Goal: Information Seeking & Learning: Find specific fact

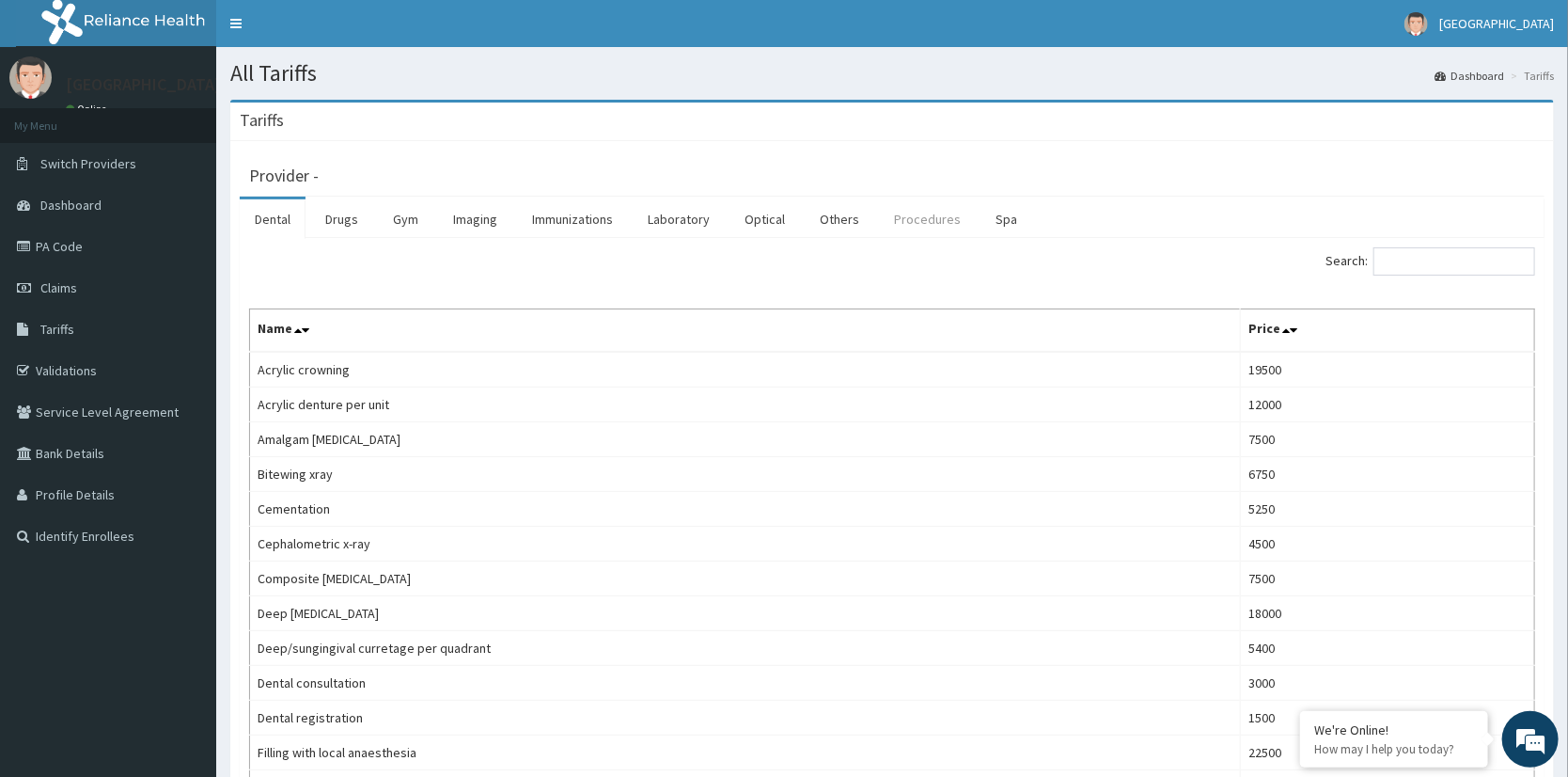
click at [899, 225] on link "Procedures" at bounding box center [927, 219] width 97 height 40
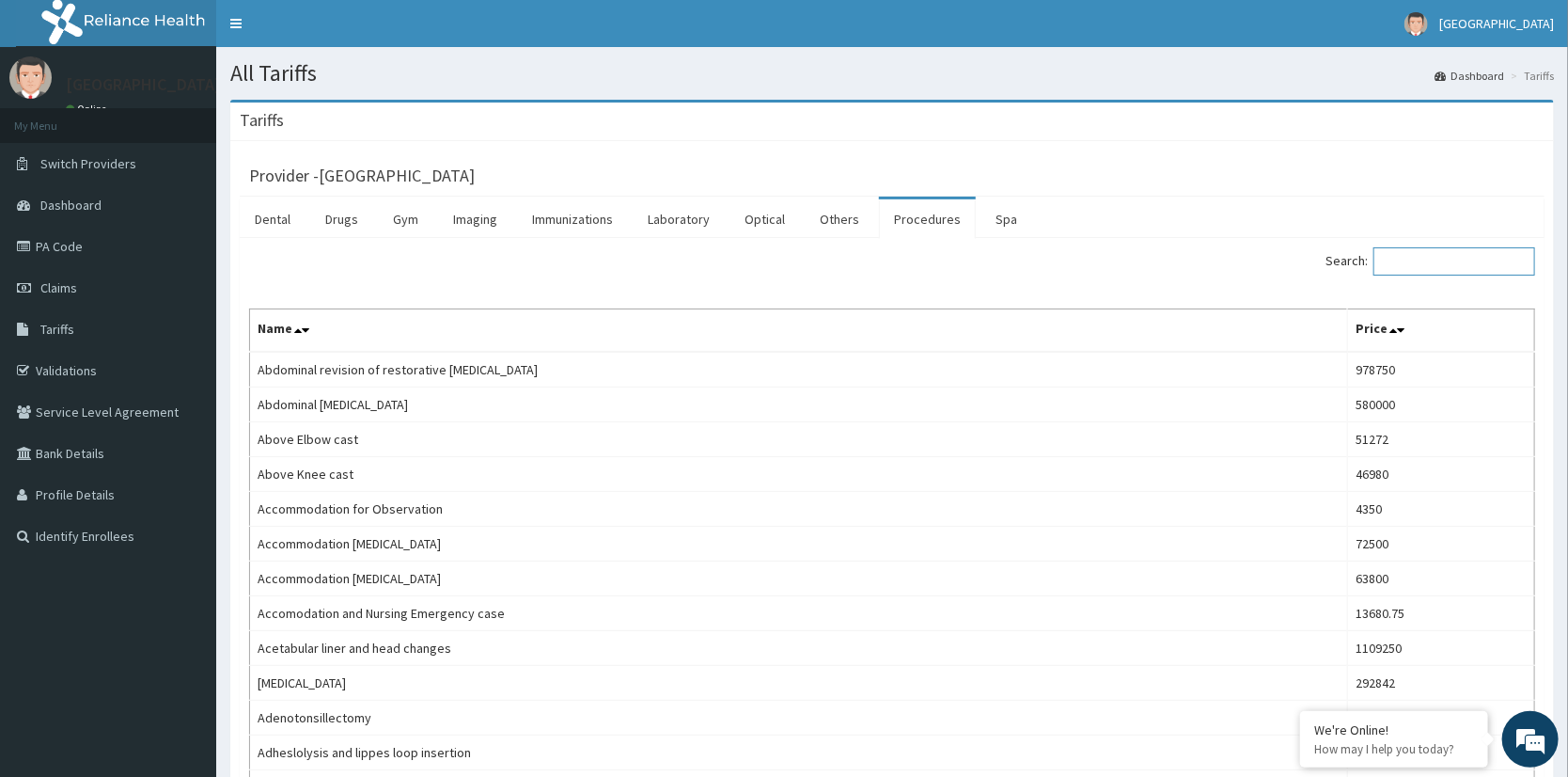
click at [1448, 260] on input "Search:" at bounding box center [1454, 261] width 162 height 28
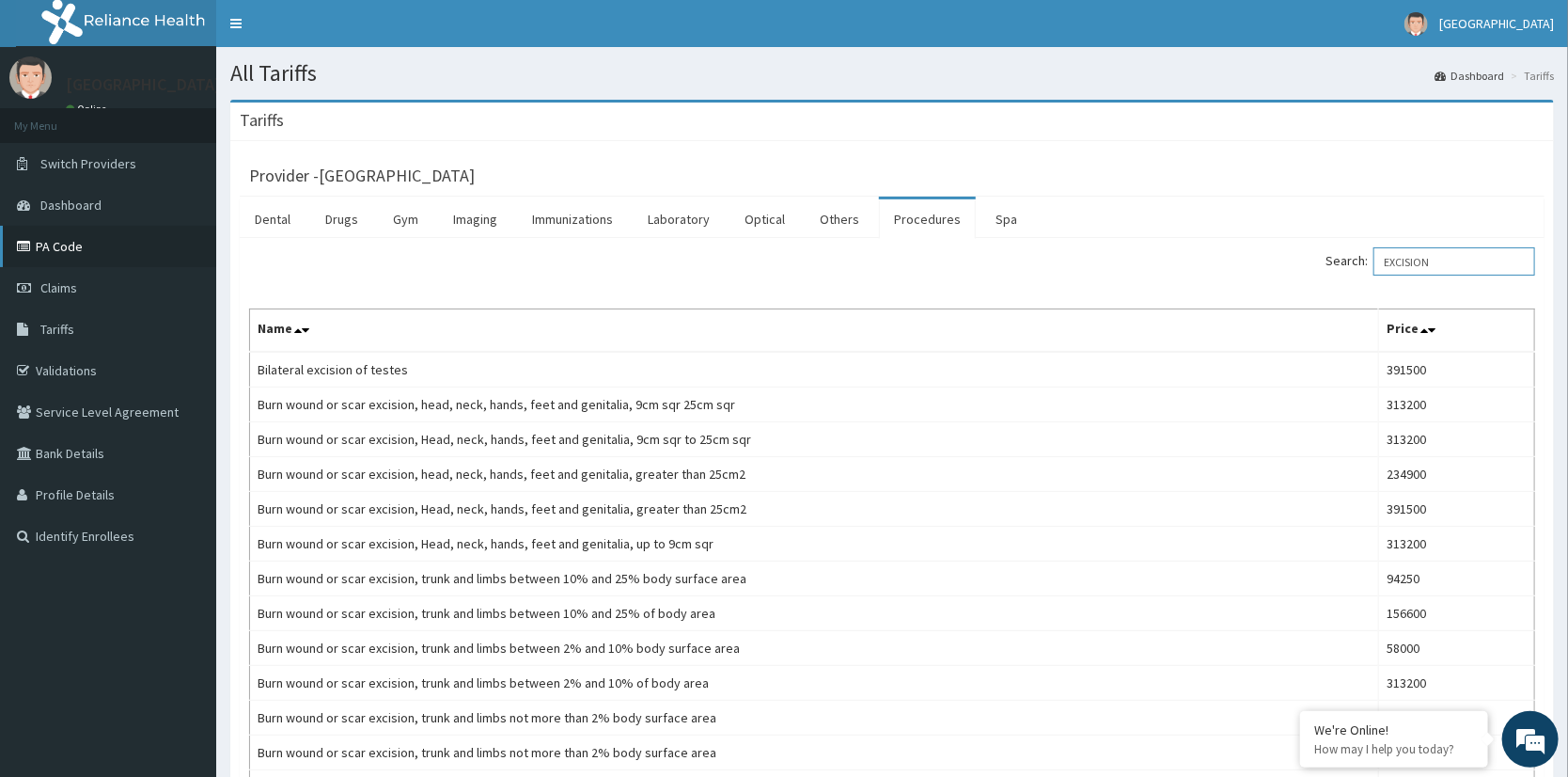
type input "EXCISION"
click at [100, 242] on link "PA Code" at bounding box center [108, 246] width 216 height 42
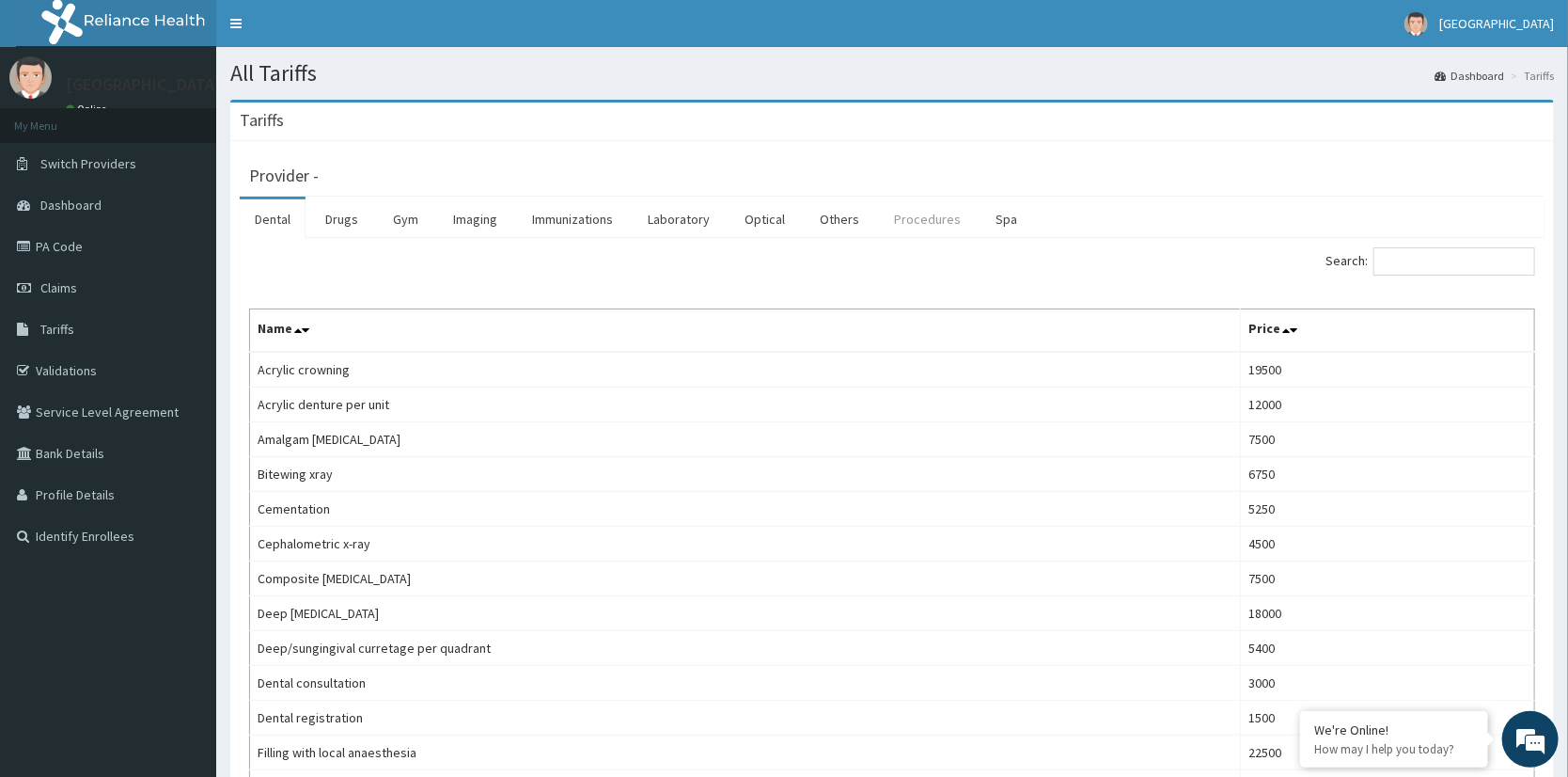
click at [912, 215] on link "Procedures" at bounding box center [927, 219] width 97 height 40
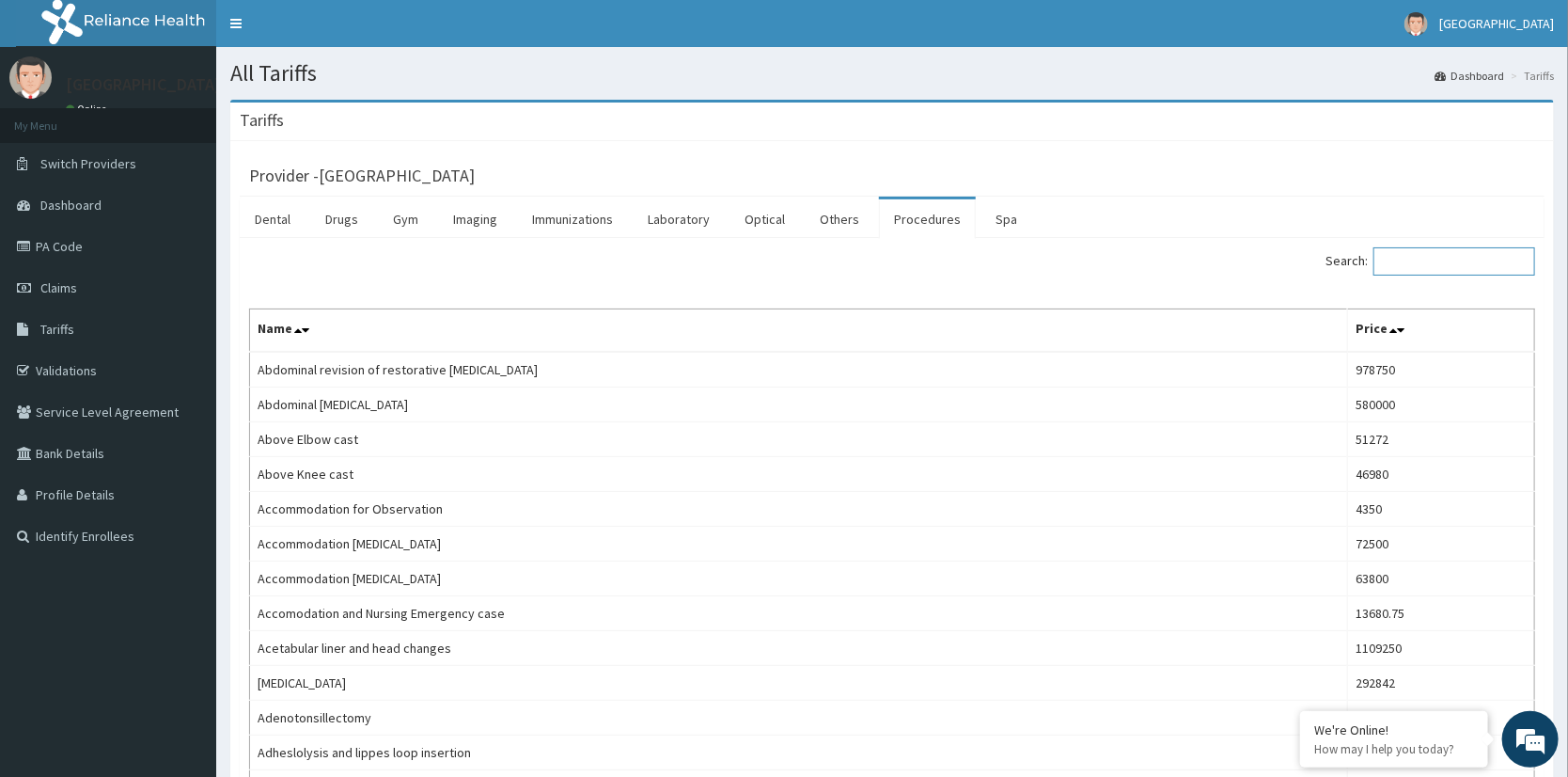
click at [1428, 265] on input "Search:" at bounding box center [1454, 261] width 162 height 28
paste input "Excision Or Destruction Of Lesion Of Tongue"
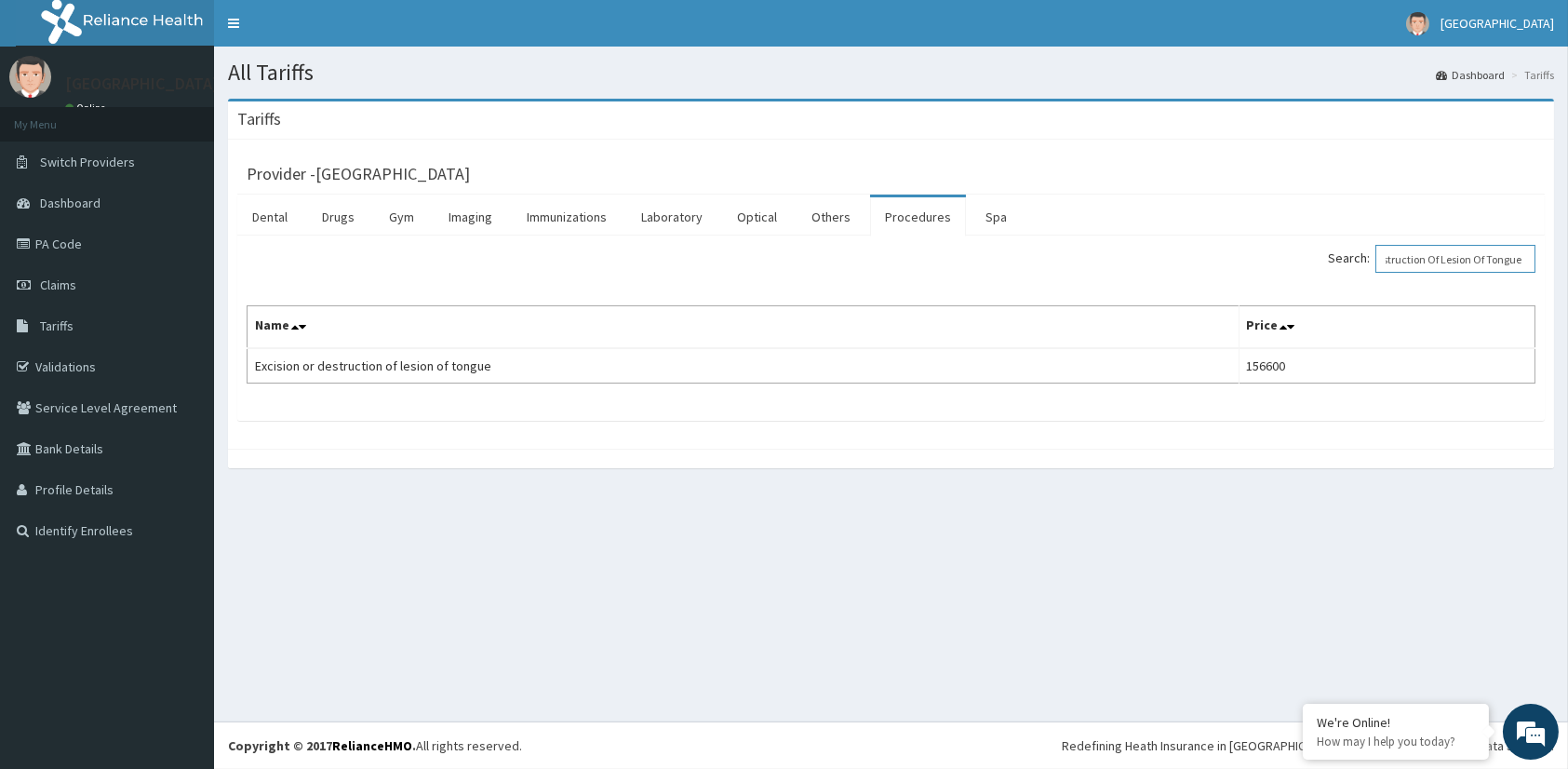
type input "Excision Or Destruction Of Lesion Of Tongue"
click at [68, 240] on link "PA Code" at bounding box center [107, 244] width 214 height 41
